Goal: Task Accomplishment & Management: Complete application form

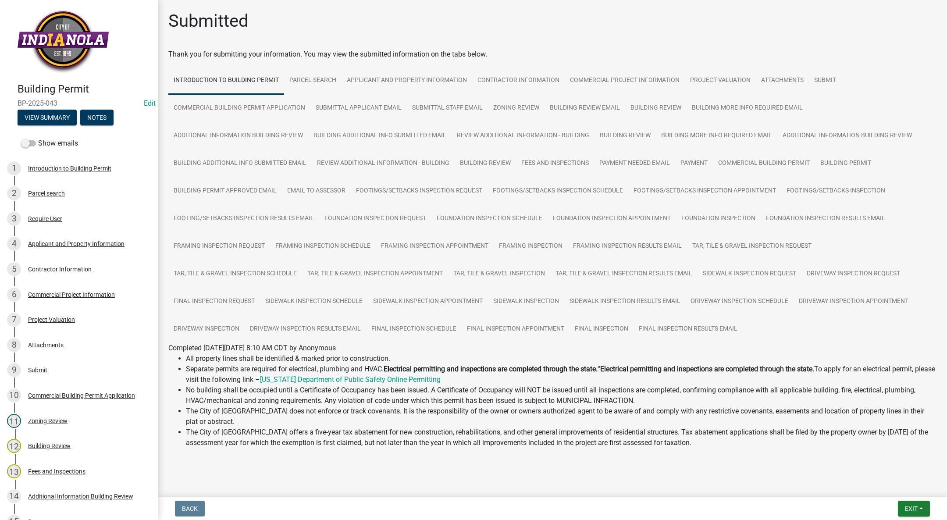
drag, startPoint x: 938, startPoint y: 501, endPoint x: 933, endPoint y: 505, distance: 5.6
click at [938, 501] on div "Back Exit Save Save & Exit" at bounding box center [552, 509] width 775 height 16
click at [924, 507] on button "Exit" at bounding box center [914, 509] width 32 height 16
click at [915, 485] on button "Save & Exit" at bounding box center [895, 485] width 70 height 21
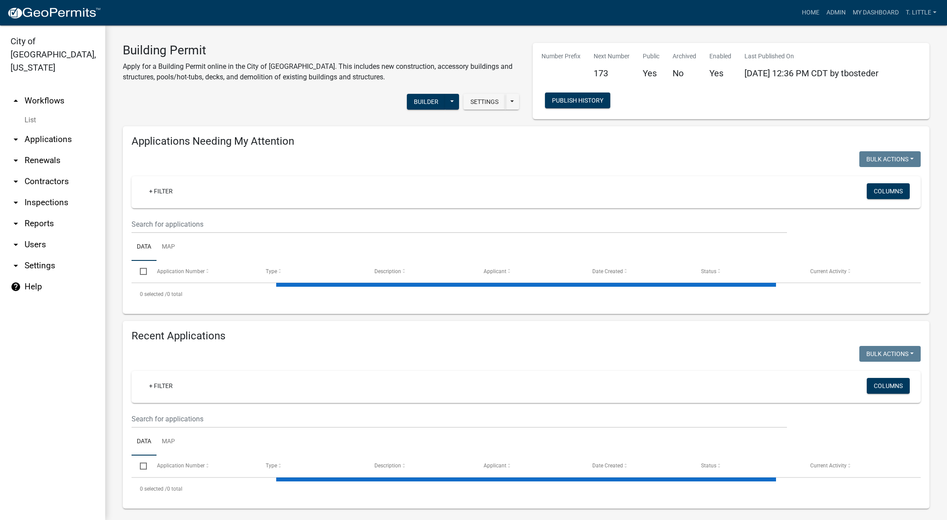
select select "3: 100"
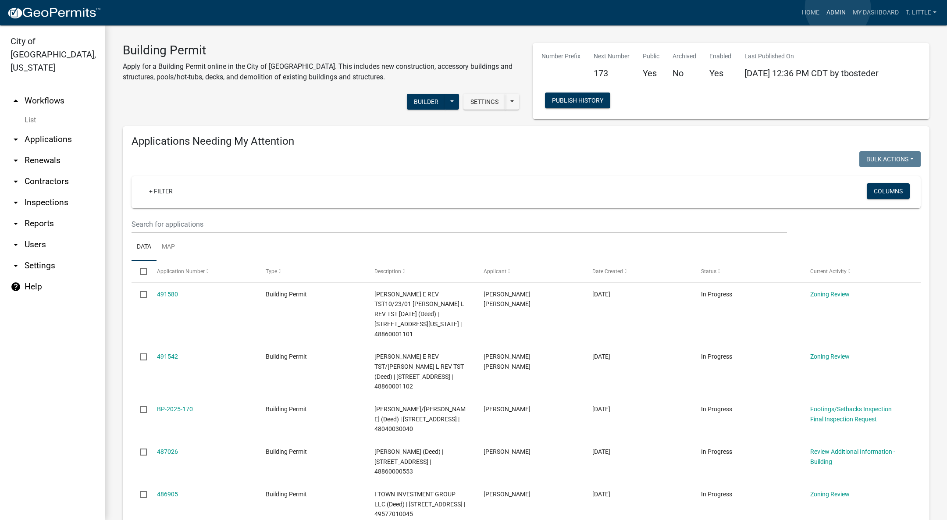
click at [838, 7] on link "Admin" at bounding box center [836, 12] width 26 height 17
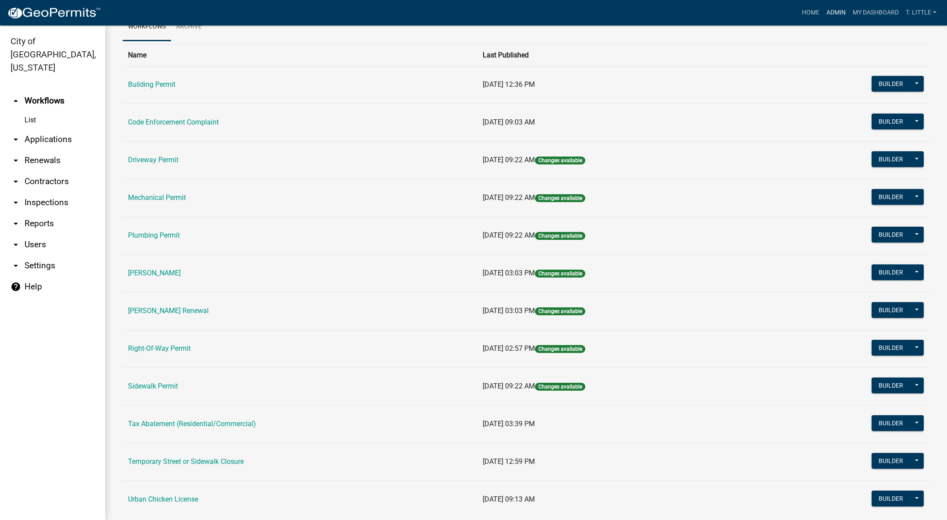
scroll to position [69, 0]
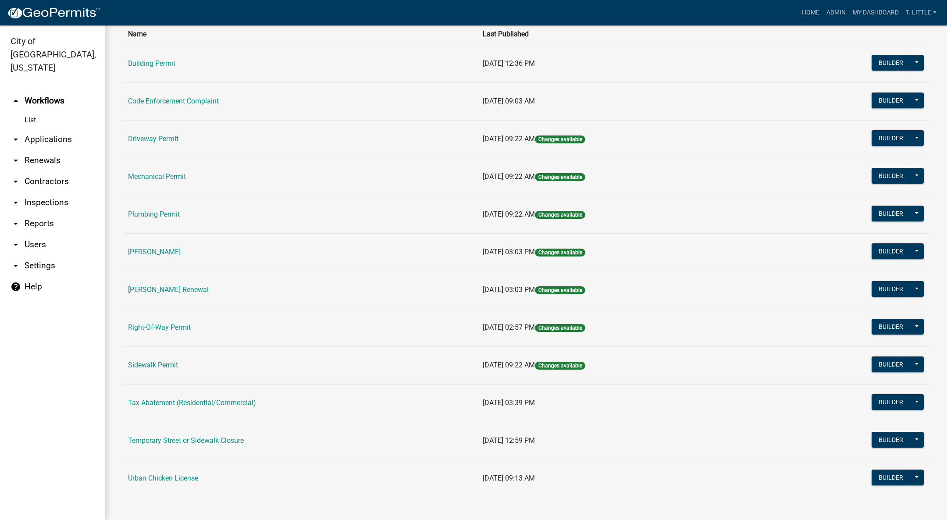
click at [160, 141] on link "Driveway Permit" at bounding box center [153, 139] width 50 height 8
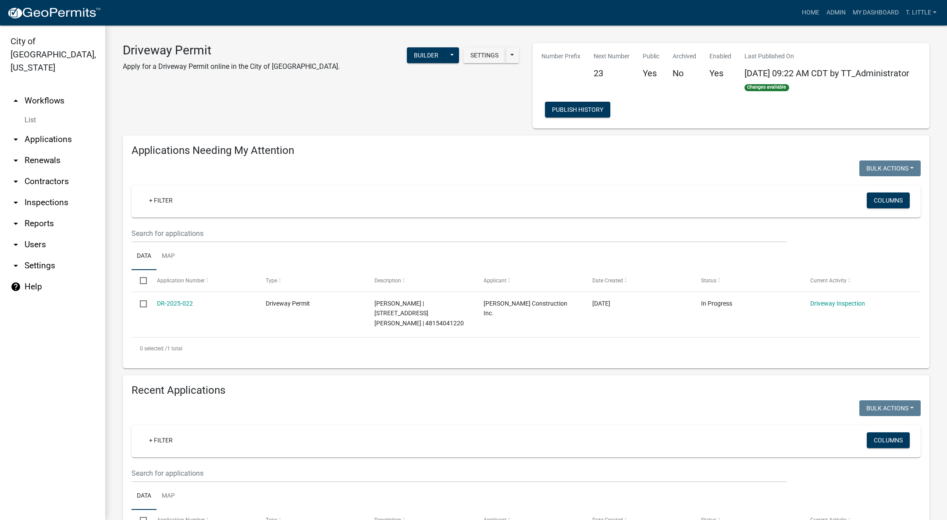
click at [183, 304] on link "DR-2025-022" at bounding box center [175, 303] width 36 height 7
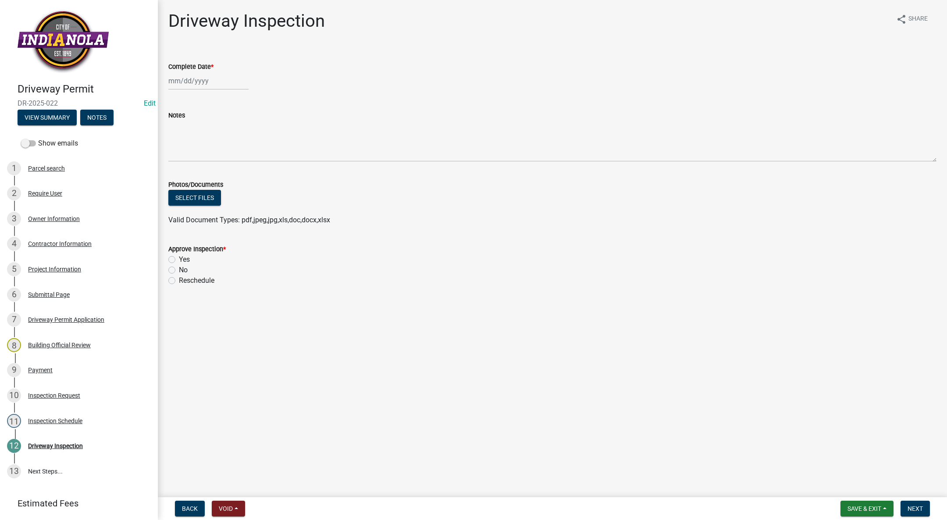
click at [187, 78] on div at bounding box center [208, 81] width 80 height 18
select select "10"
select select "2025"
click at [168, 155] on div "13 14 15 16 17 18 19" at bounding box center [219, 156] width 102 height 14
click at [174, 156] on div "13" at bounding box center [177, 156] width 14 height 14
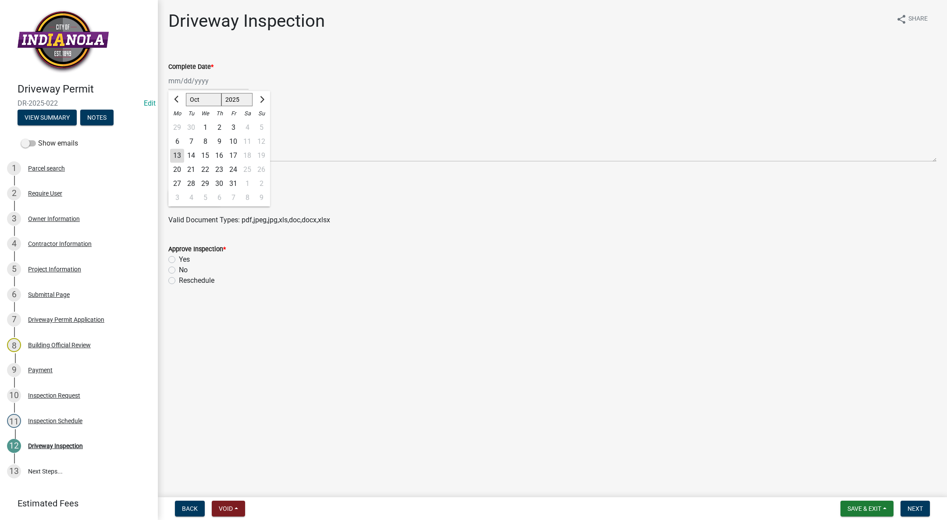
type input "[DATE]"
click at [179, 260] on label "Yes" at bounding box center [184, 259] width 11 height 11
click at [179, 260] on input "Yes" at bounding box center [182, 257] width 6 height 6
radio input "true"
click at [913, 508] on span "Next" at bounding box center [914, 508] width 15 height 7
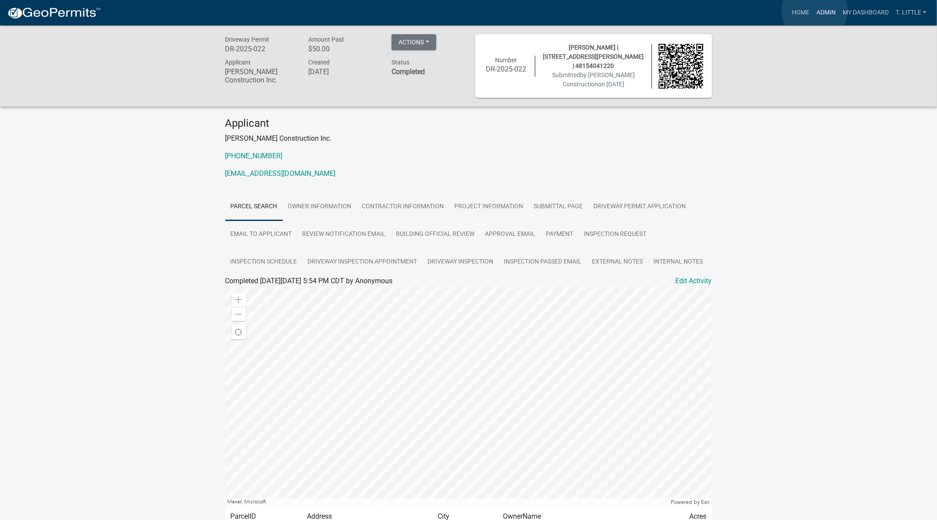
click at [814, 11] on link "Admin" at bounding box center [826, 12] width 26 height 17
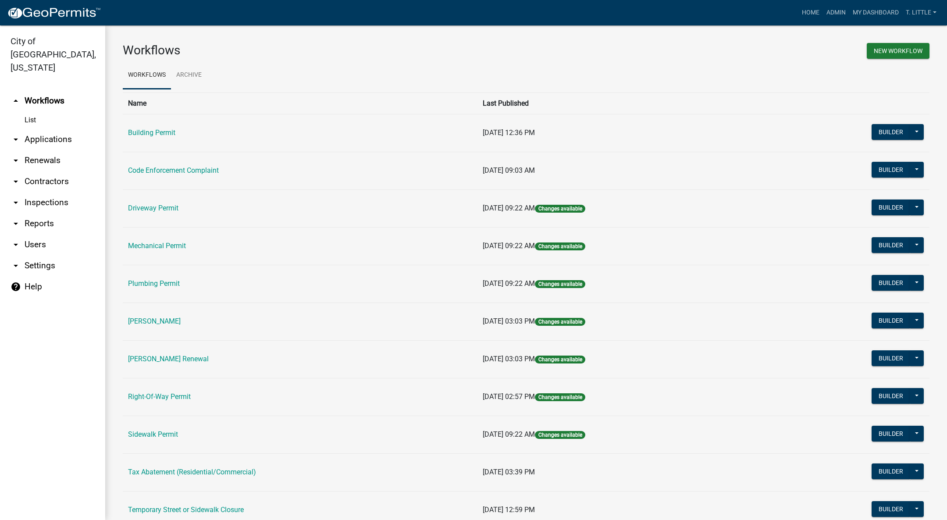
click at [160, 171] on link "Code Enforcement Complaint" at bounding box center [173, 170] width 91 height 8
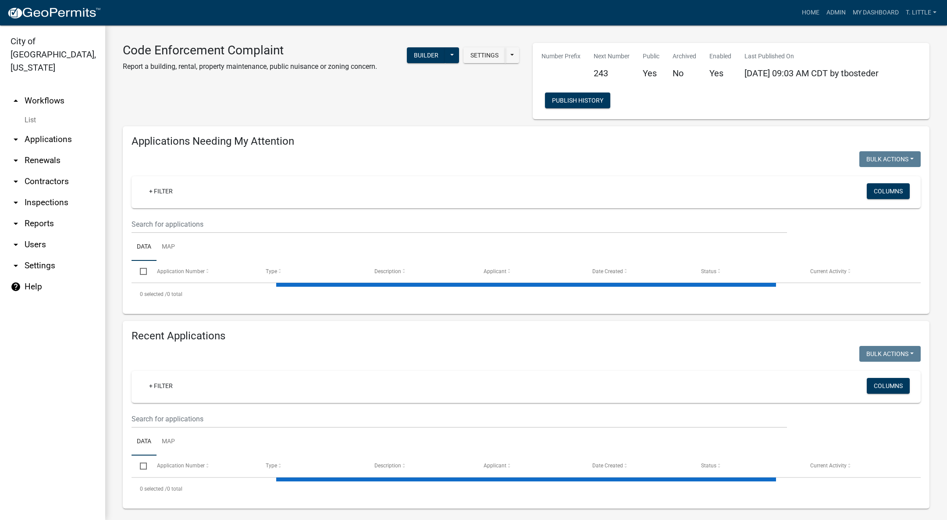
select select "3: 100"
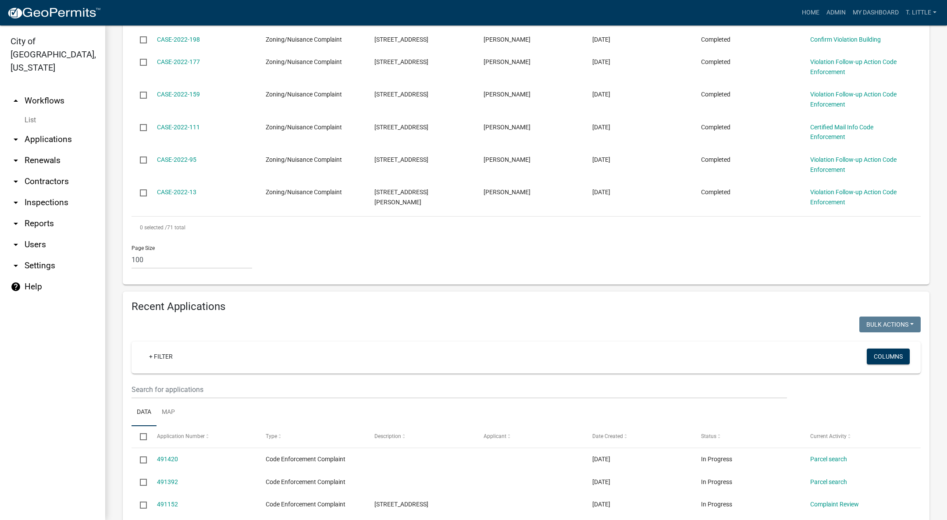
scroll to position [2553, 0]
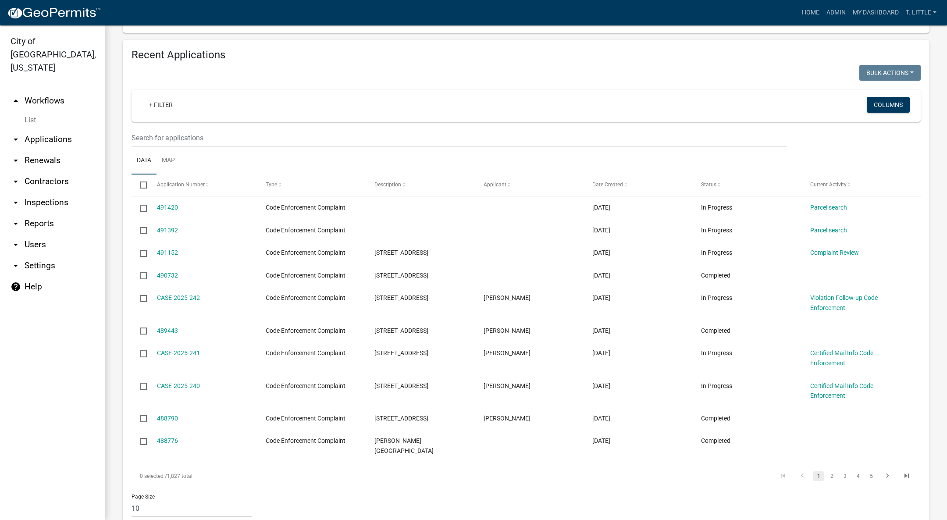
click at [170, 249] on link "491152" at bounding box center [167, 252] width 21 height 7
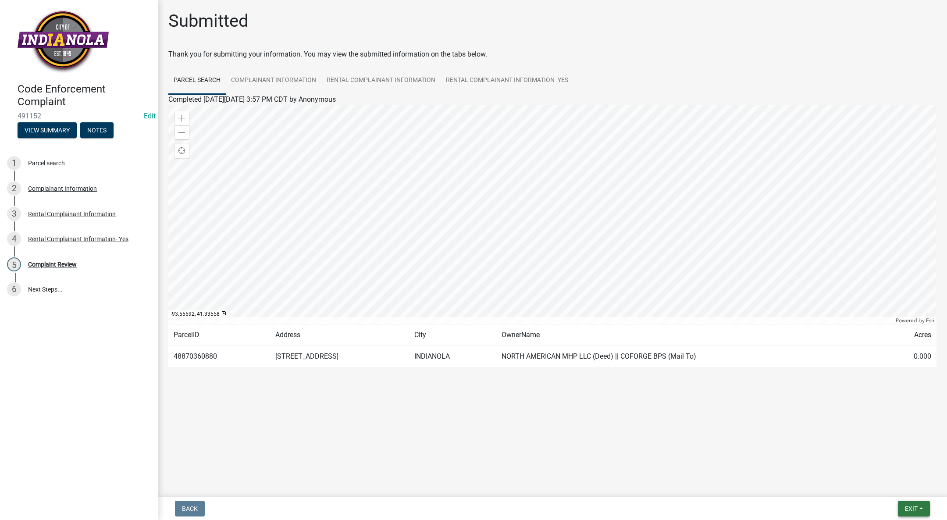
click at [910, 510] on span "Exit" at bounding box center [911, 508] width 13 height 7
click at [909, 485] on button "Save & Exit" at bounding box center [895, 485] width 70 height 21
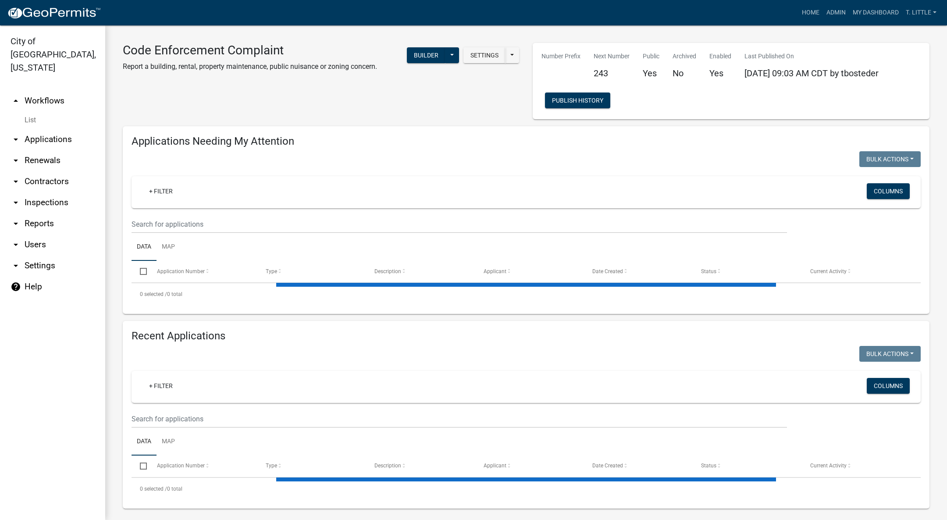
select select "3: 100"
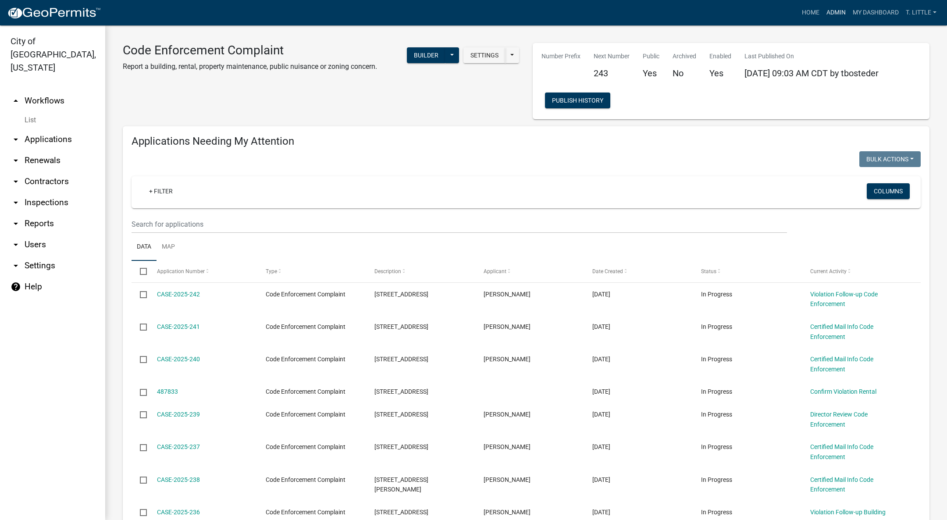
click at [836, 12] on link "Admin" at bounding box center [836, 12] width 26 height 17
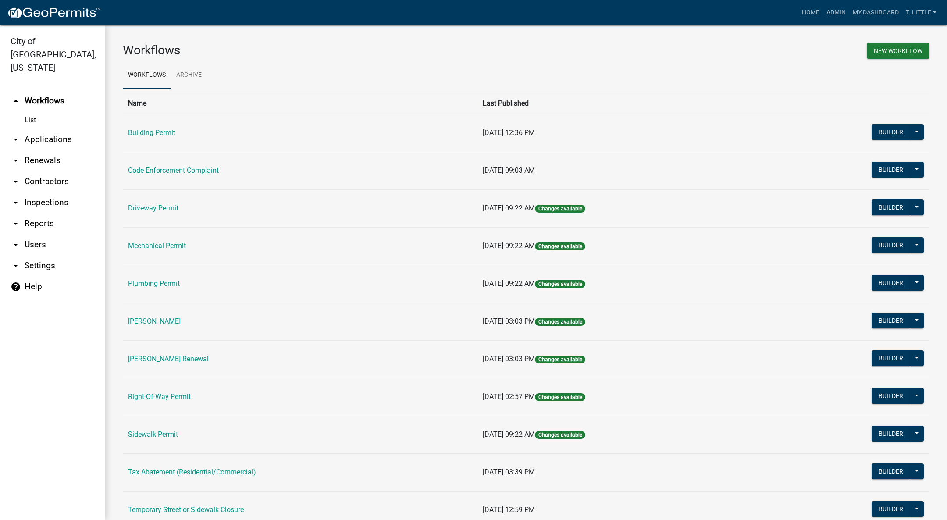
click at [146, 122] on td "Building Permit" at bounding box center [300, 133] width 355 height 38
click at [145, 129] on link "Building Permit" at bounding box center [151, 132] width 47 height 8
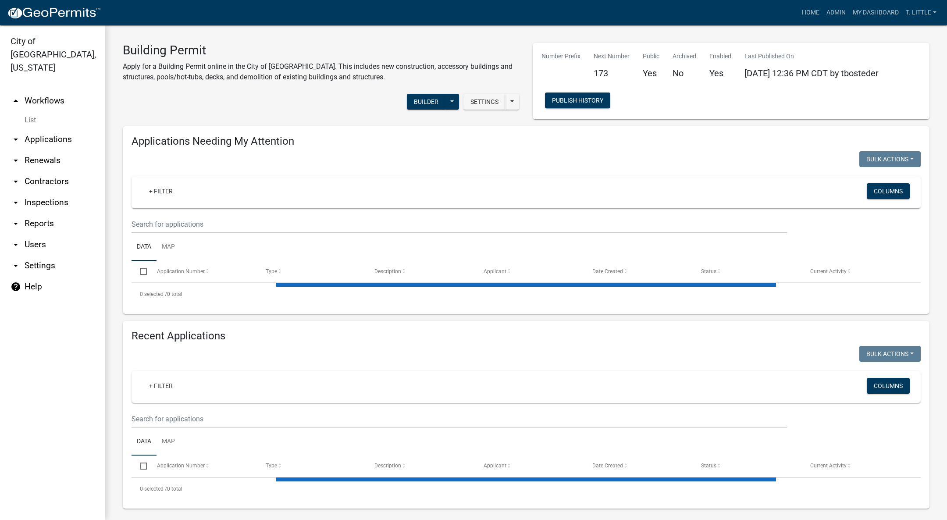
select select "3: 100"
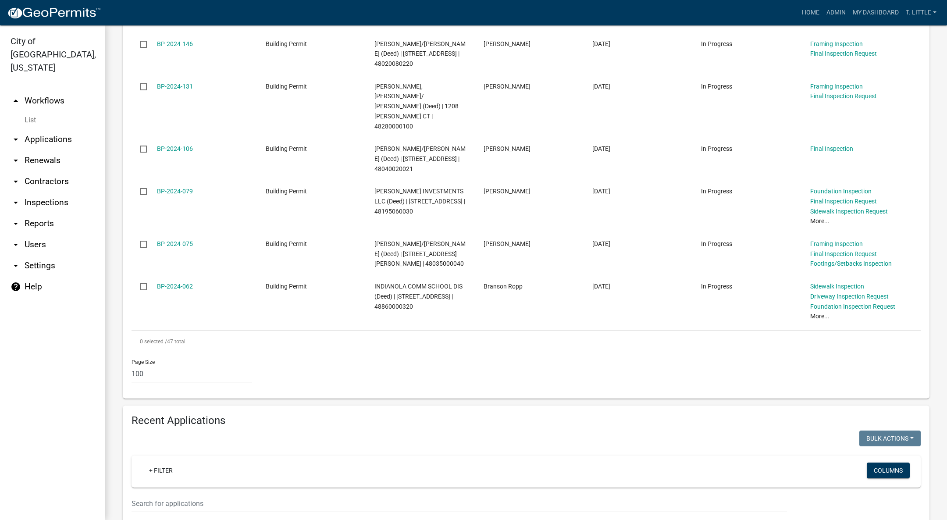
scroll to position [2499, 0]
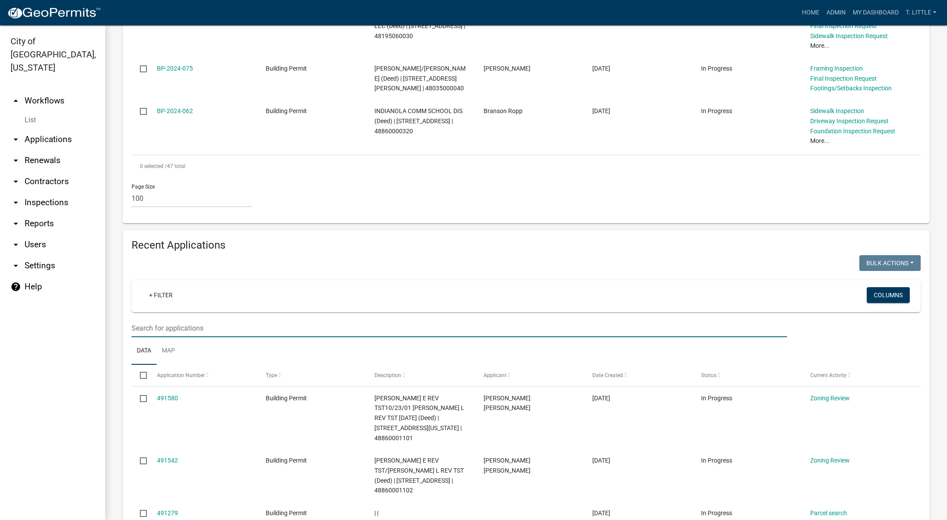
drag, startPoint x: 349, startPoint y: 218, endPoint x: 356, endPoint y: 217, distance: 8.1
click at [349, 319] on input "text" at bounding box center [459, 328] width 655 height 18
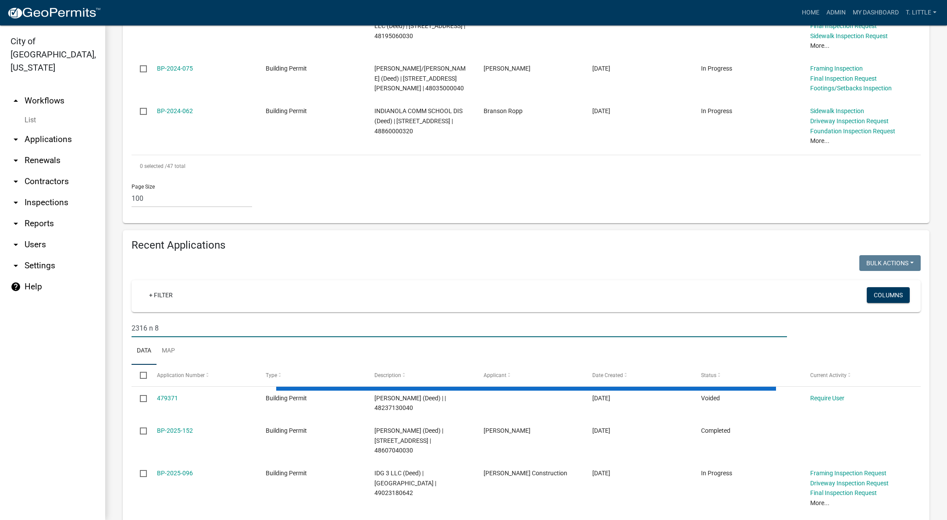
scroll to position [2326, 0]
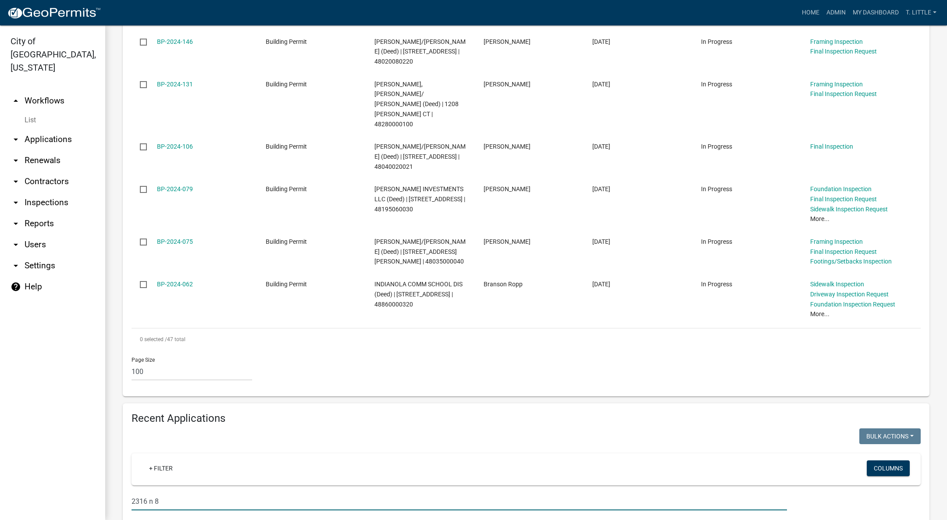
type input "2316 n 8"
